Goal: Task Accomplishment & Management: Use online tool/utility

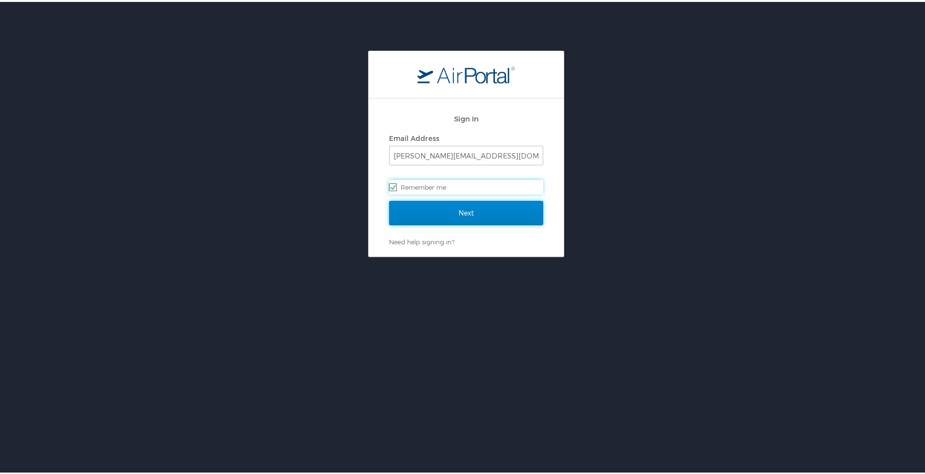
click at [464, 211] on input "Next" at bounding box center [466, 211] width 154 height 24
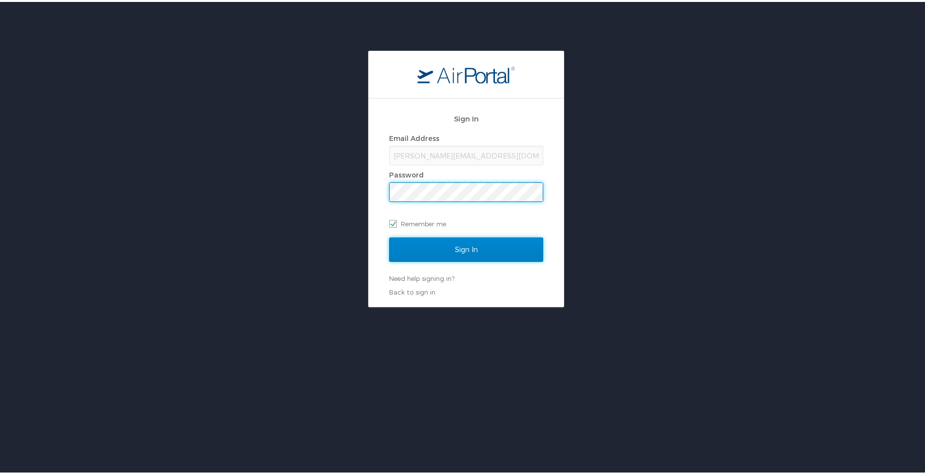
click at [461, 248] on input "Sign In" at bounding box center [466, 248] width 154 height 24
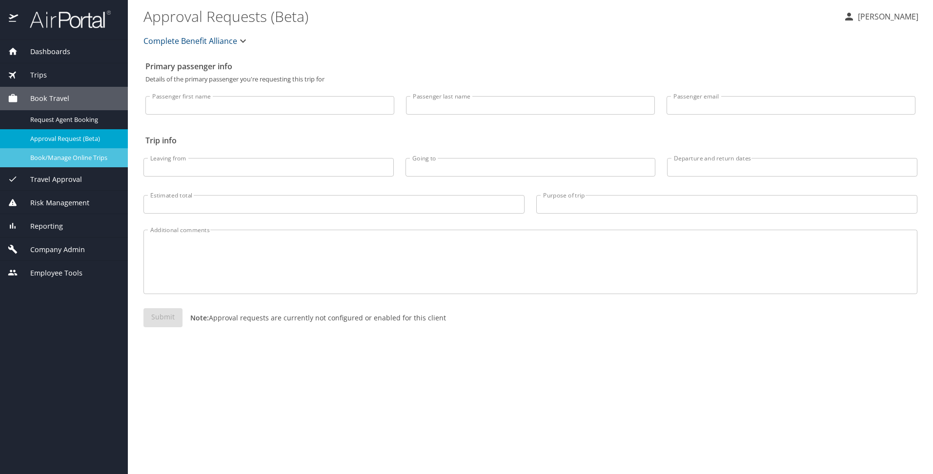
click at [90, 159] on span "Book/Manage Online Trips" at bounding box center [73, 157] width 86 height 9
